Goal: Find specific page/section: Find specific page/section

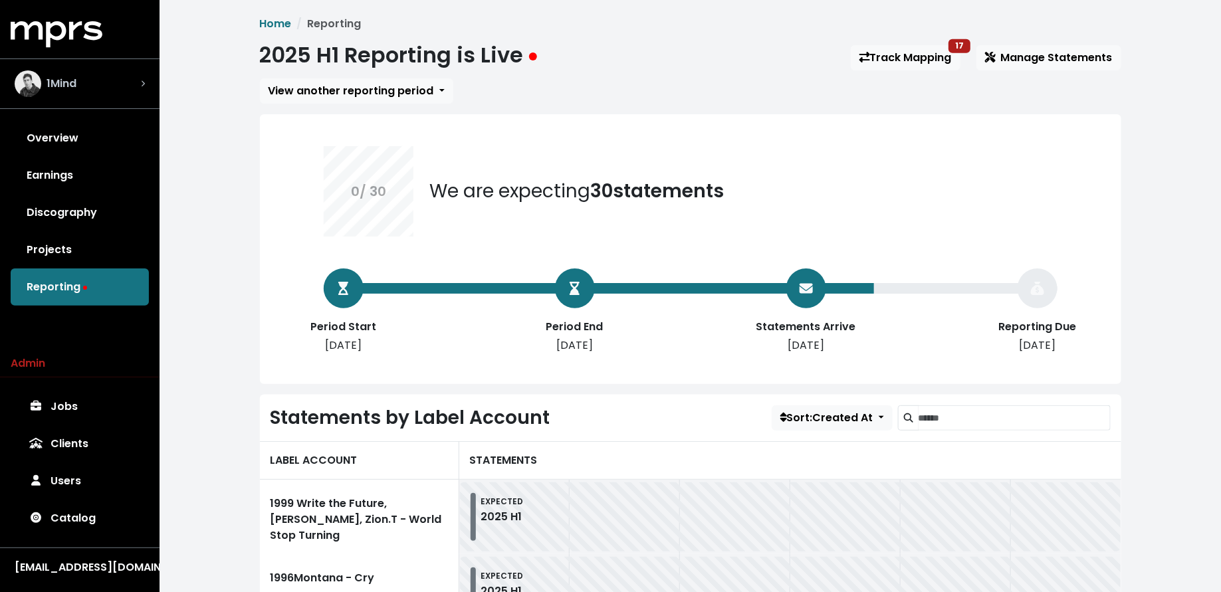
click at [107, 83] on div "1Mind" at bounding box center [80, 83] width 130 height 27
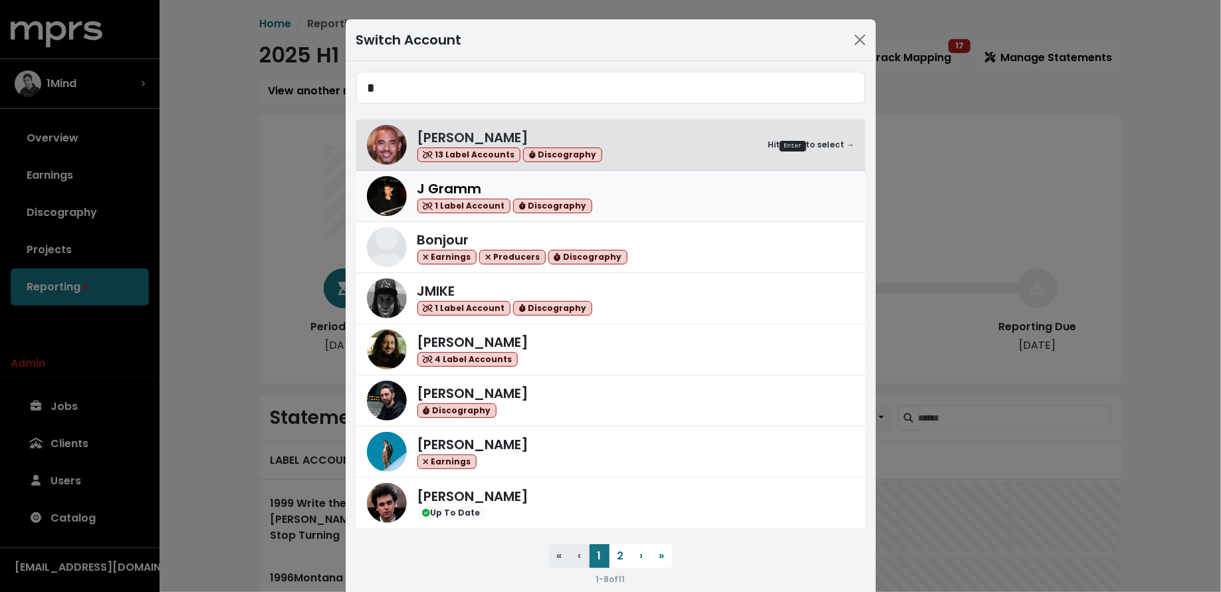
type input "*"
click at [395, 185] on img at bounding box center [387, 196] width 40 height 40
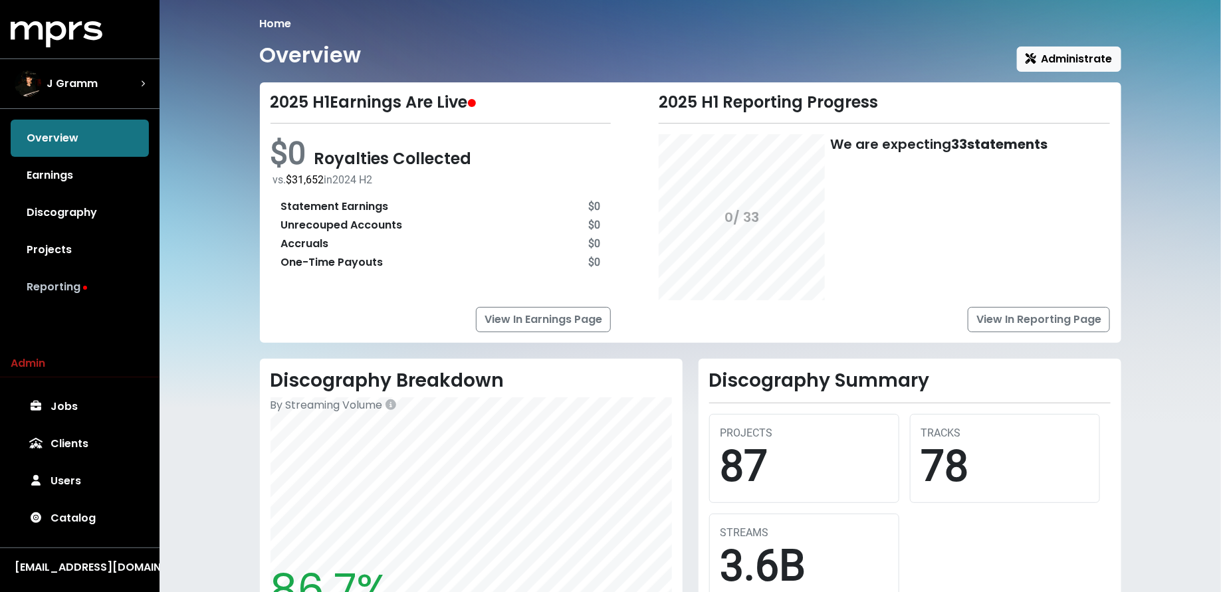
click at [58, 286] on link "Reporting" at bounding box center [80, 286] width 138 height 37
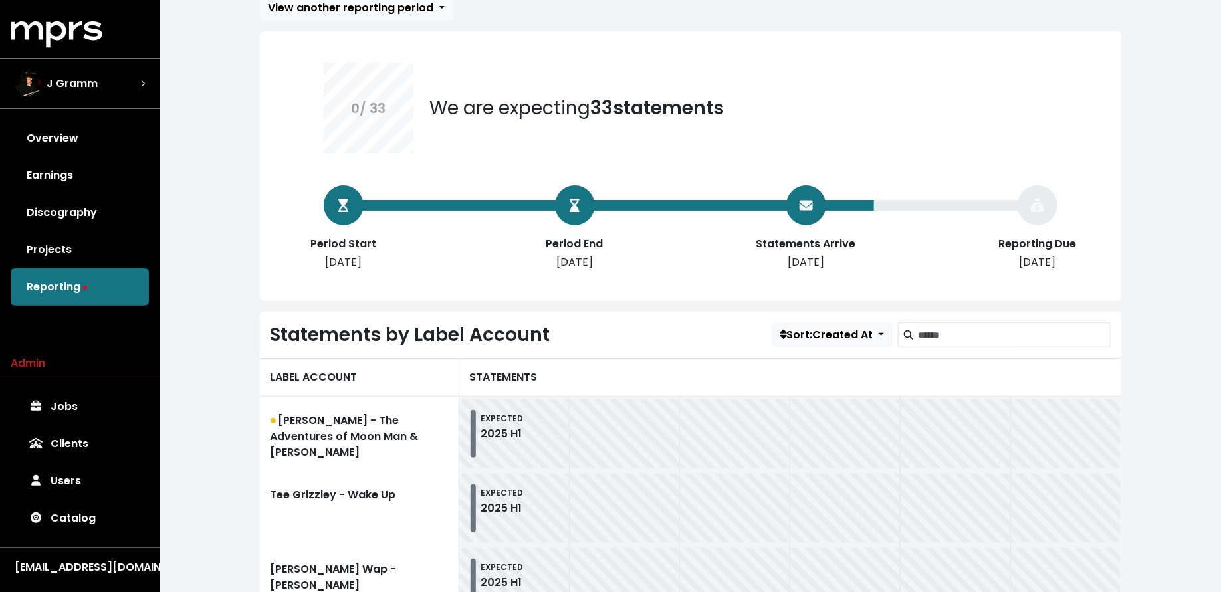
scroll to position [247, 0]
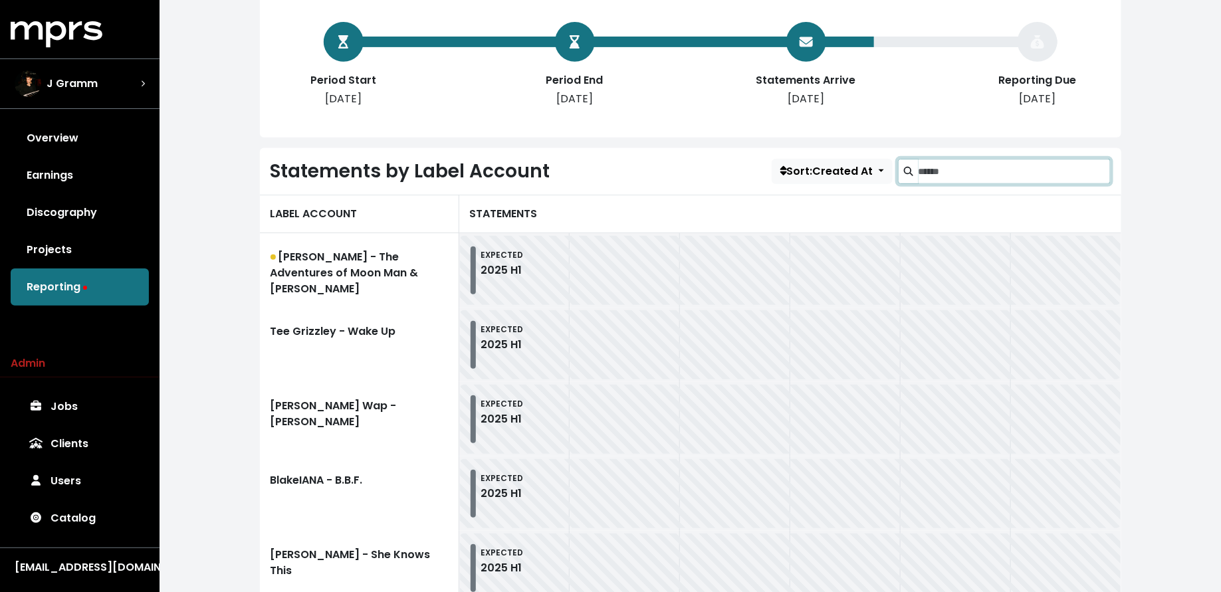
click at [1020, 175] on input "Search label accounts" at bounding box center [1014, 171] width 192 height 25
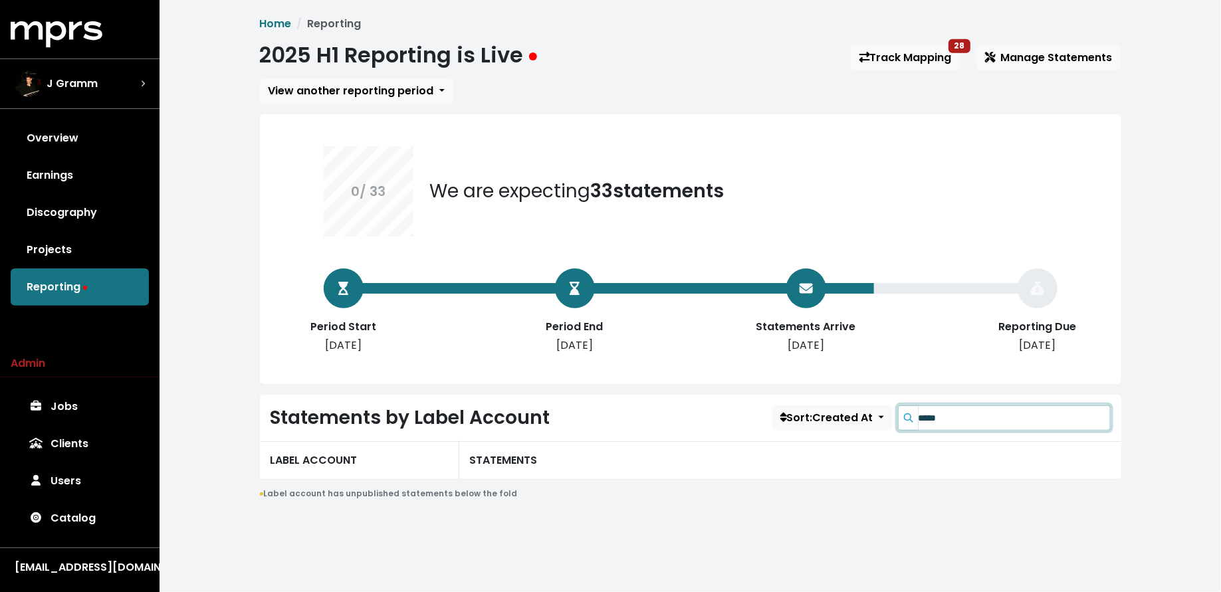
type input "*****"
click at [134, 76] on div "J Gramm" at bounding box center [80, 83] width 130 height 27
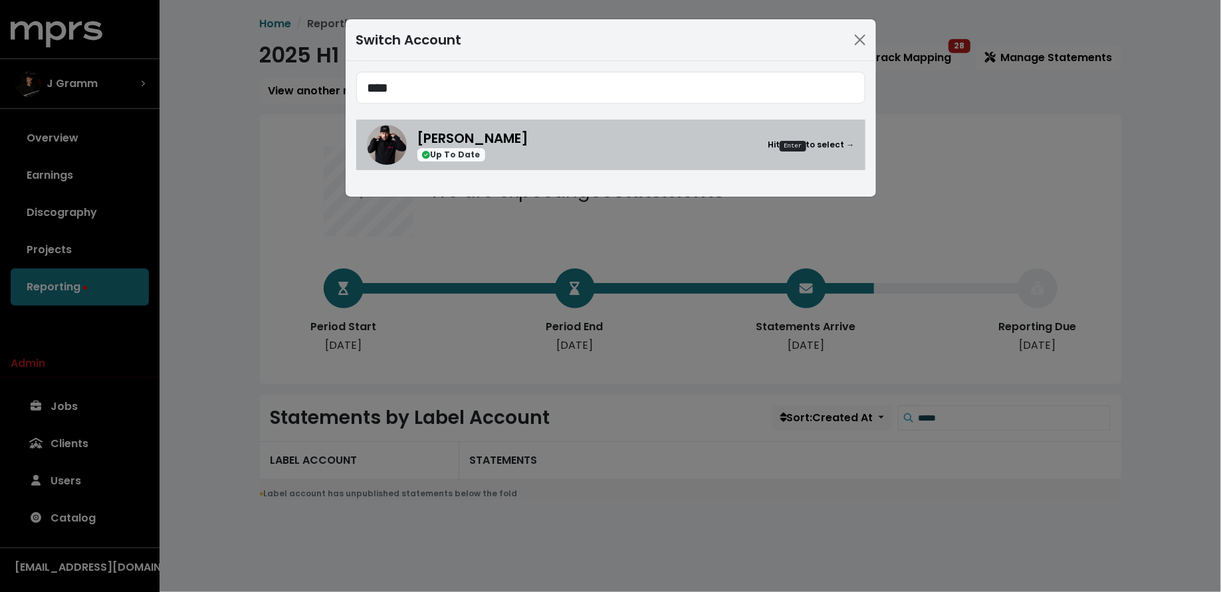
type input "****"
click at [448, 156] on span "Up To Date" at bounding box center [451, 155] width 68 height 14
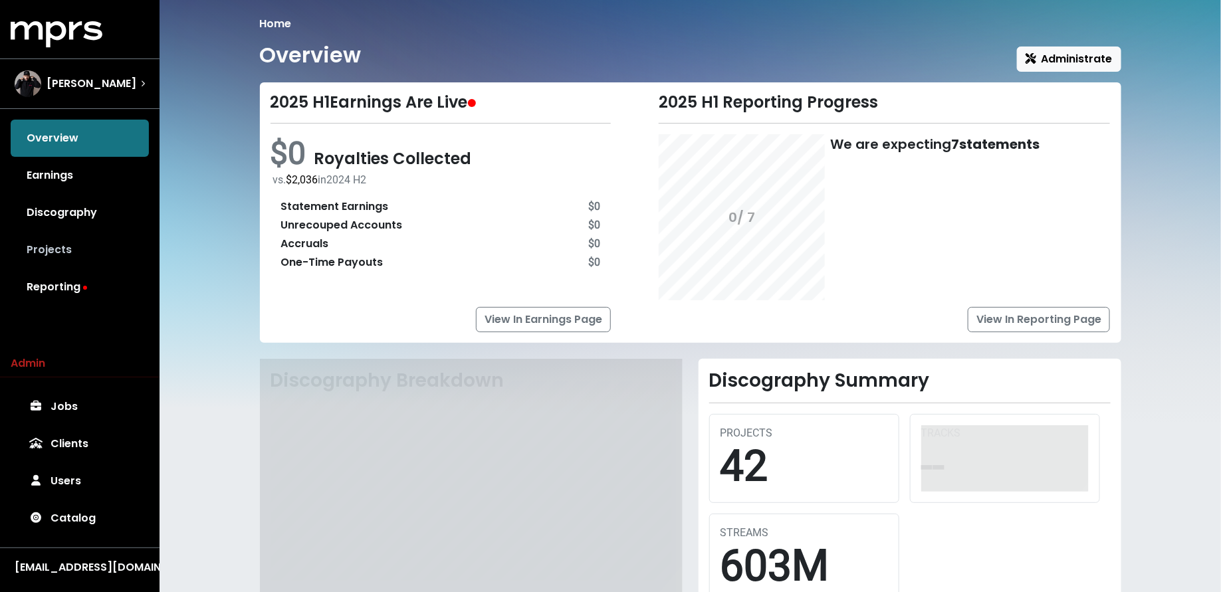
click at [92, 239] on link "Projects" at bounding box center [80, 249] width 138 height 37
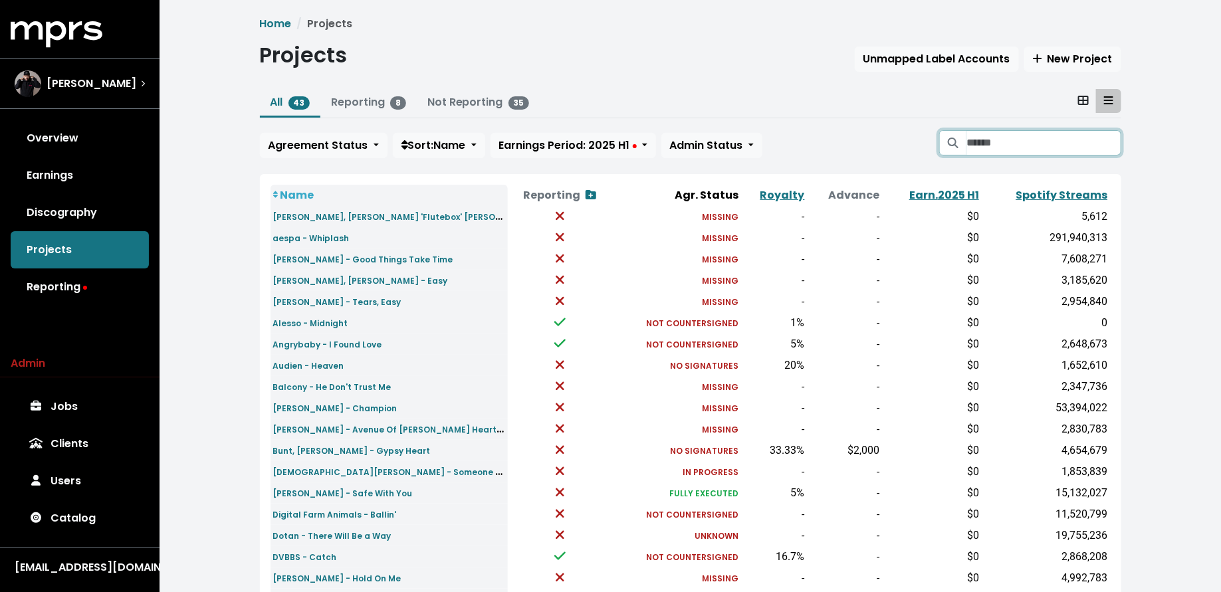
click at [1009, 134] on input "Search projects" at bounding box center [1043, 142] width 154 height 25
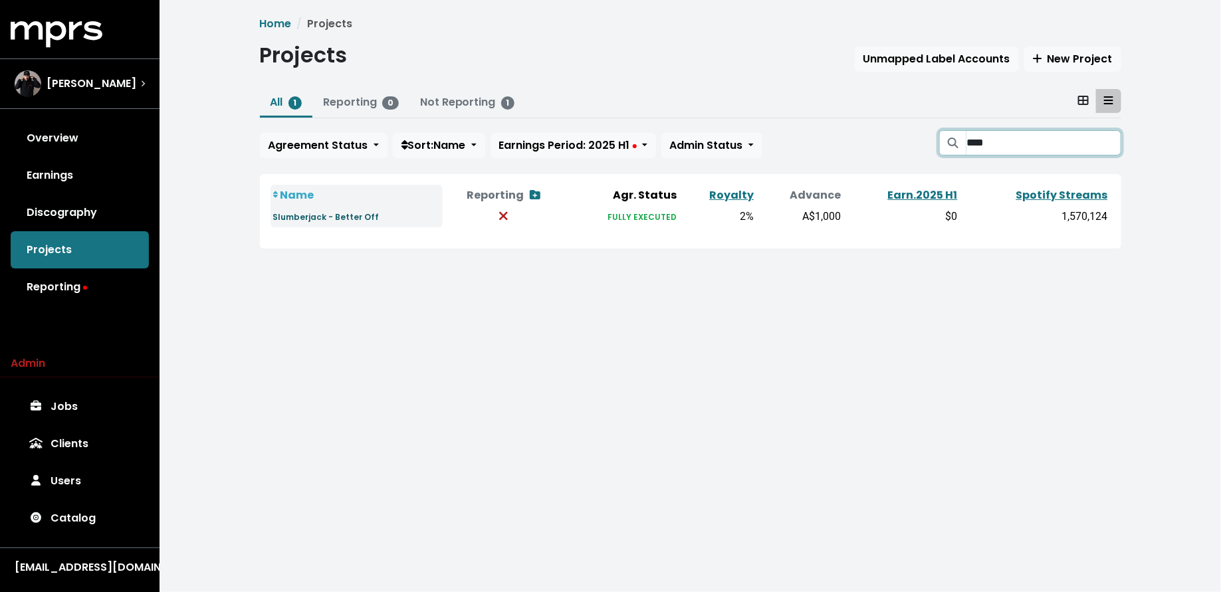
type input "****"
click at [322, 213] on small "Slumberjack - Better Off" at bounding box center [326, 216] width 106 height 11
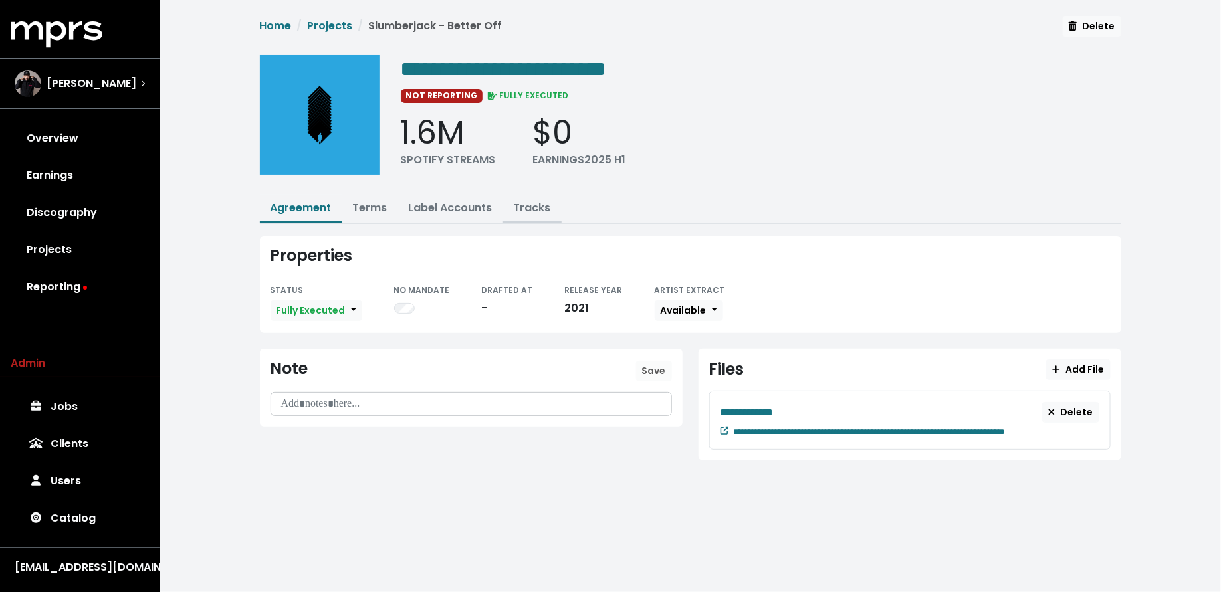
click at [534, 201] on link "Tracks" at bounding box center [532, 207] width 37 height 15
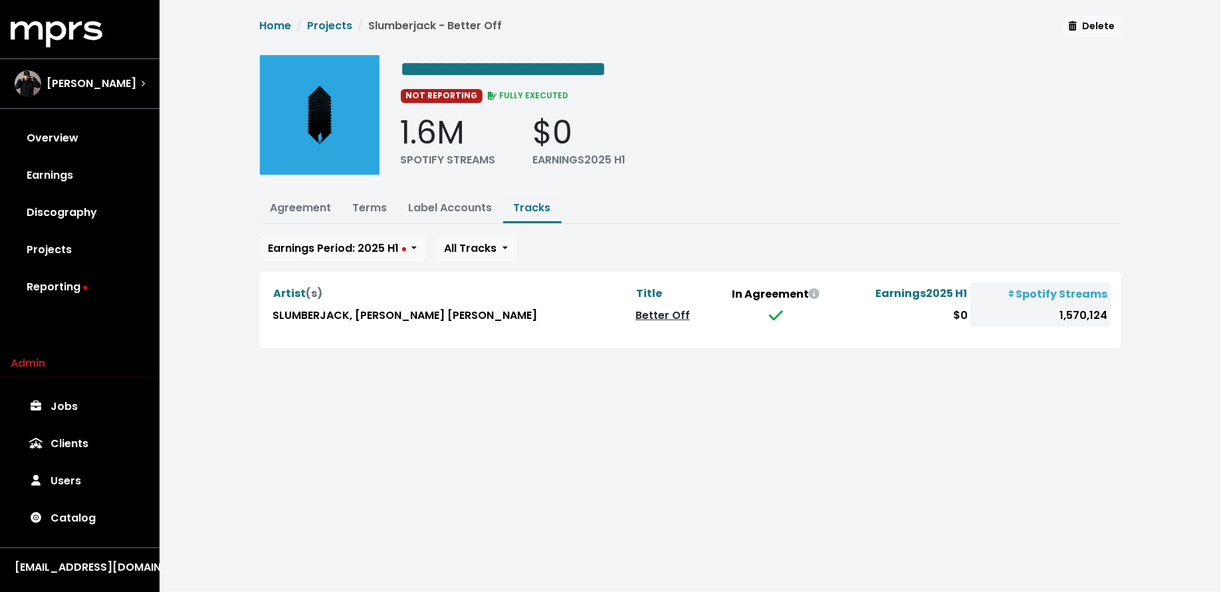
click at [635, 308] on link "Better Off" at bounding box center [662, 315] width 54 height 15
